Goal: Task Accomplishment & Management: Use online tool/utility

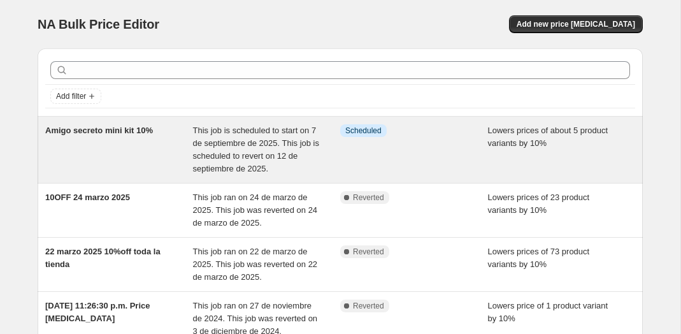
click at [375, 143] on div "Info Scheduled" at bounding box center [414, 149] width 148 height 51
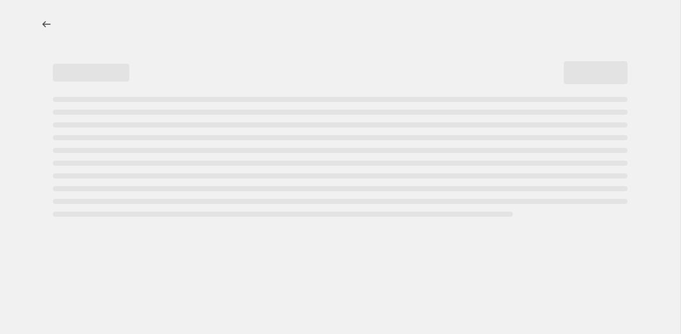
select select "percentage"
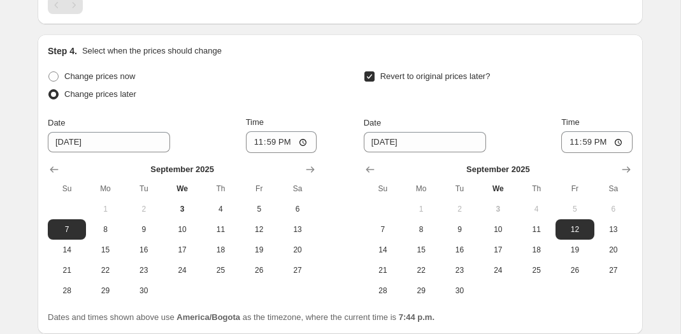
scroll to position [1187, 0]
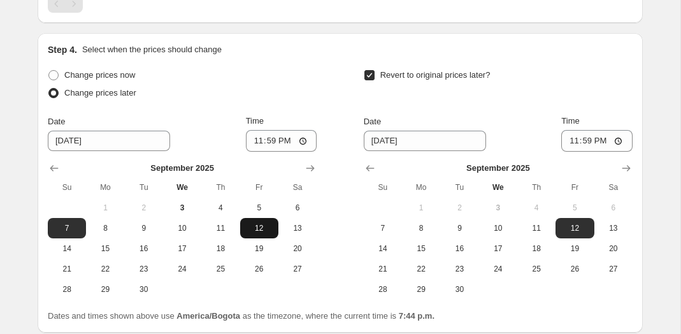
click at [263, 226] on span "12" at bounding box center [259, 228] width 28 height 10
type input "[DATE]"
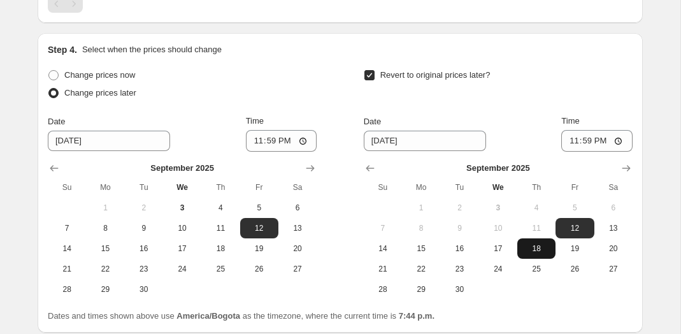
click at [546, 245] on span "18" at bounding box center [537, 249] width 28 height 10
type input "[DATE]"
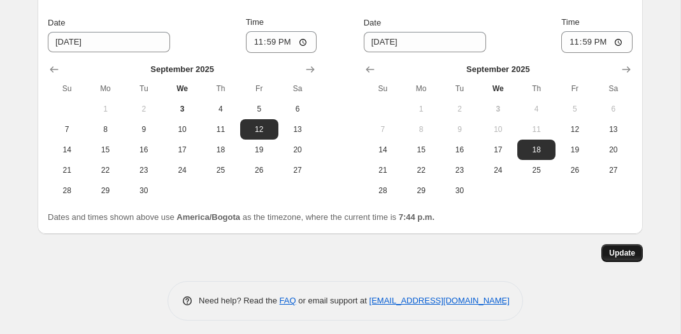
click at [624, 251] on span "Update" at bounding box center [622, 253] width 26 height 10
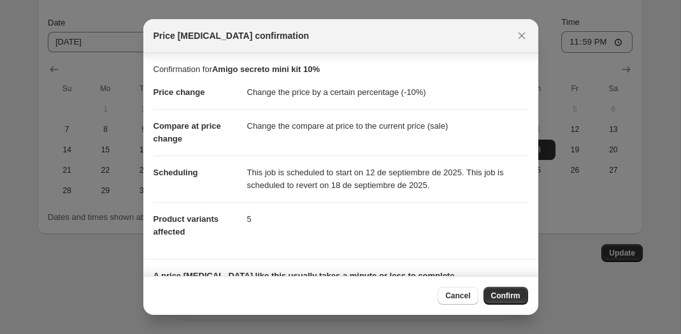
scroll to position [82, 0]
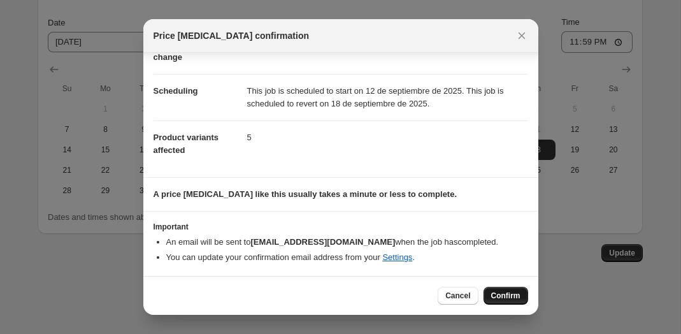
click at [507, 291] on span "Confirm" at bounding box center [505, 296] width 29 height 10
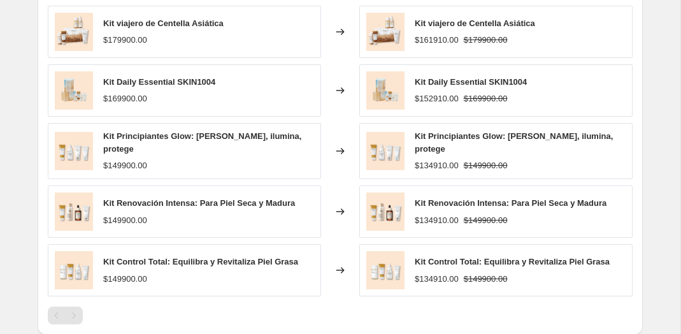
scroll to position [0, 0]
